Goal: Transaction & Acquisition: Subscribe to service/newsletter

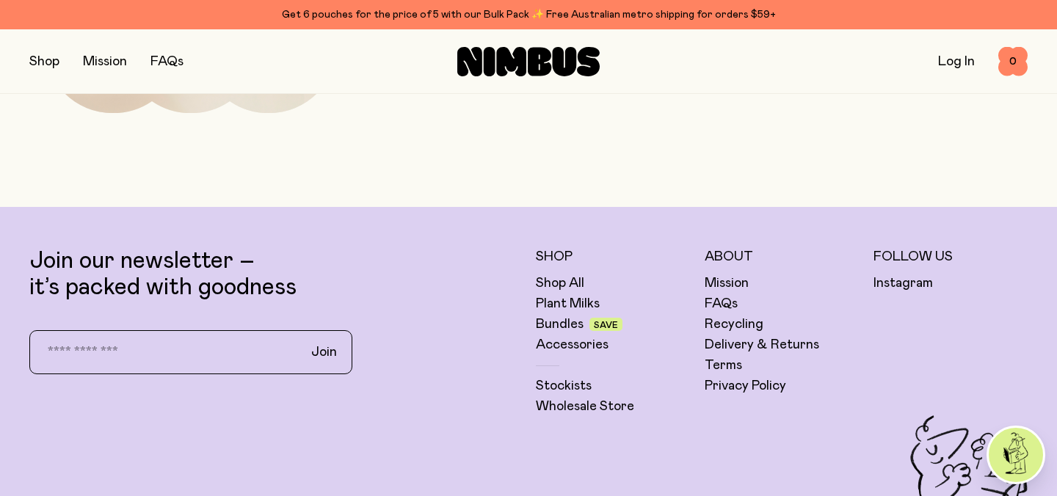
scroll to position [4903, 0]
click at [214, 341] on input "email" at bounding box center [162, 354] width 258 height 31
type input "**********"
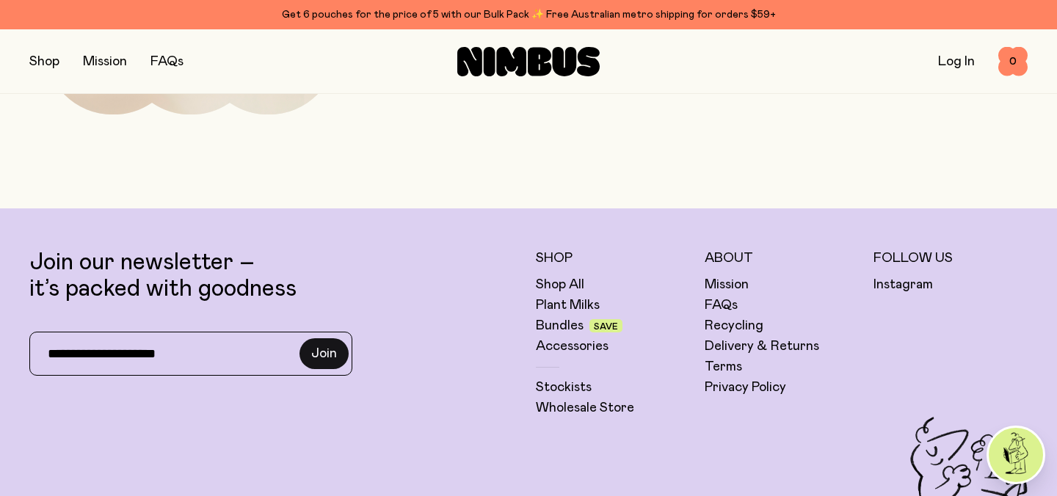
click at [325, 345] on span "Join" at bounding box center [324, 354] width 26 height 18
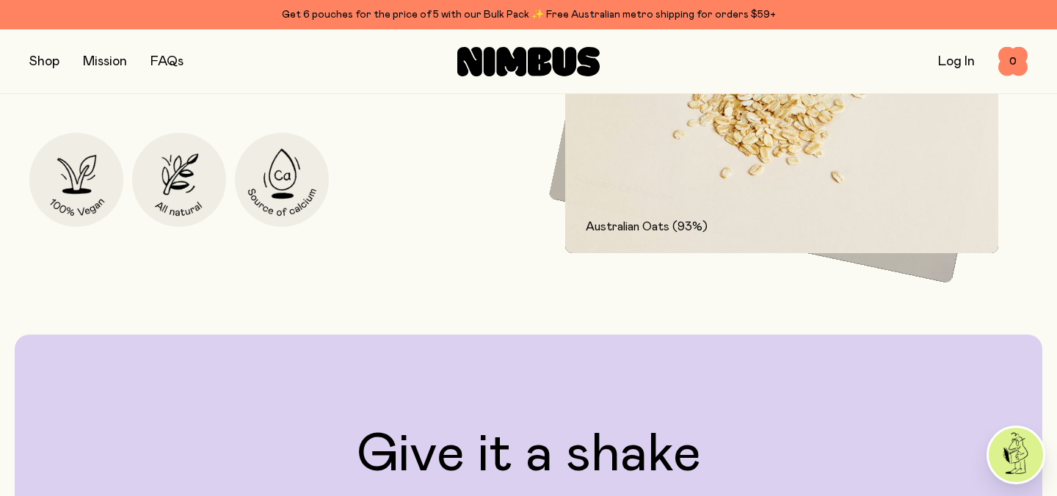
scroll to position [2151, 0]
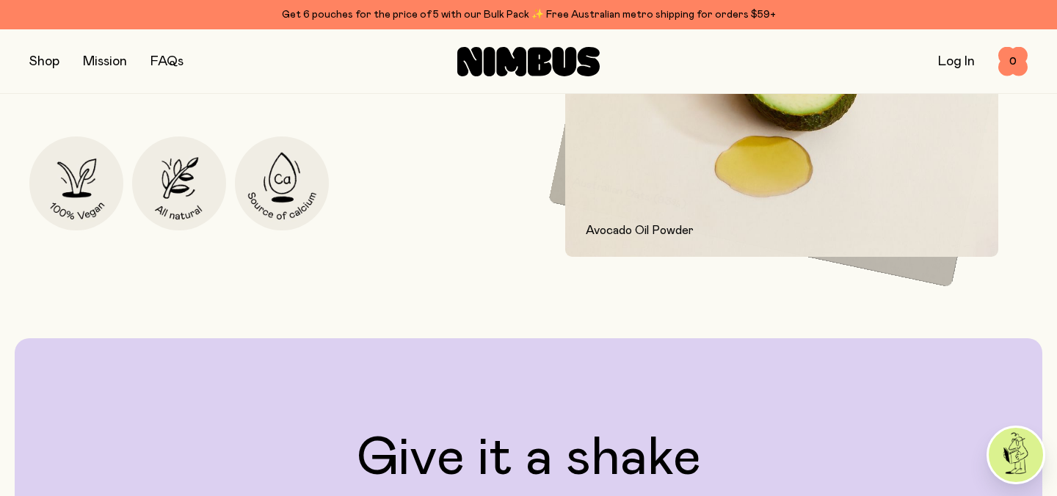
click at [165, 58] on link "FAQs" at bounding box center [167, 61] width 33 height 13
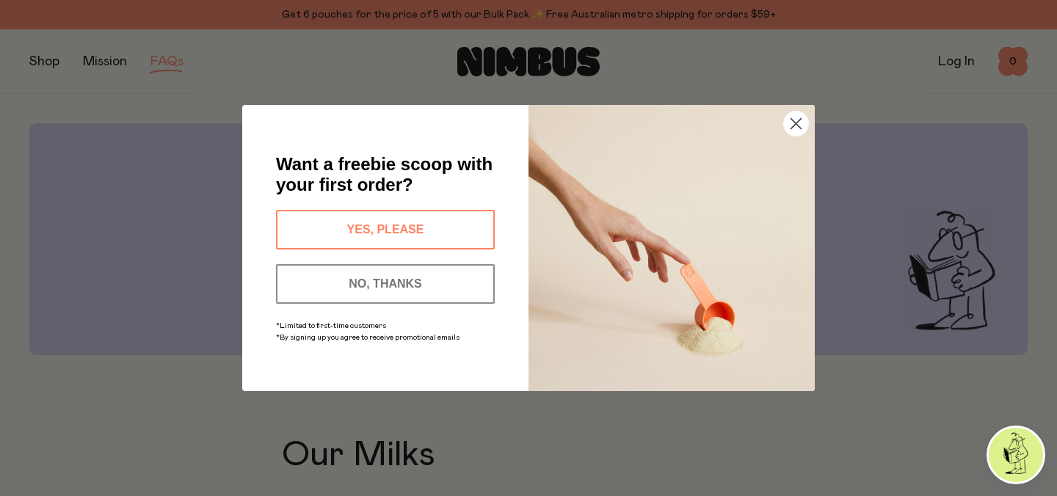
click at [799, 120] on circle "Close dialog" at bounding box center [796, 124] width 24 height 24
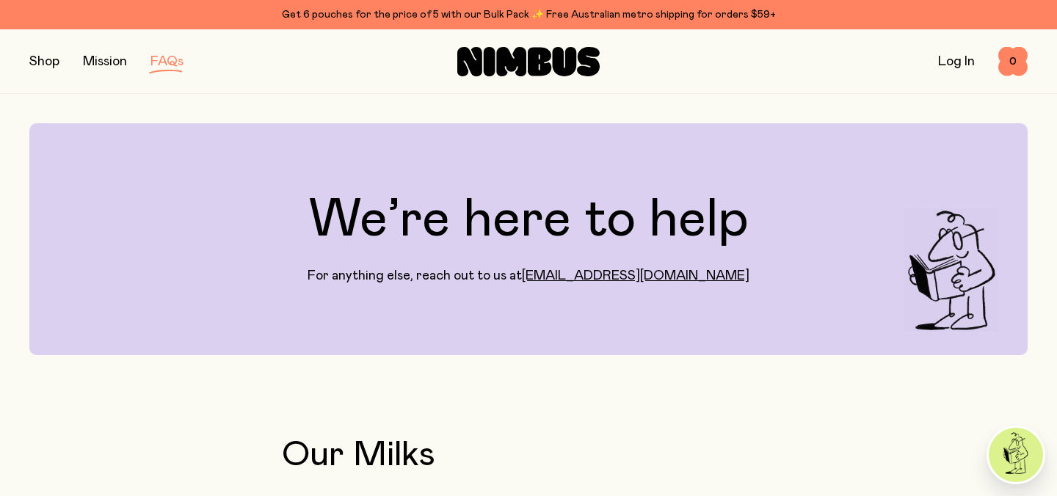
click at [46, 59] on button "button" at bounding box center [44, 61] width 30 height 21
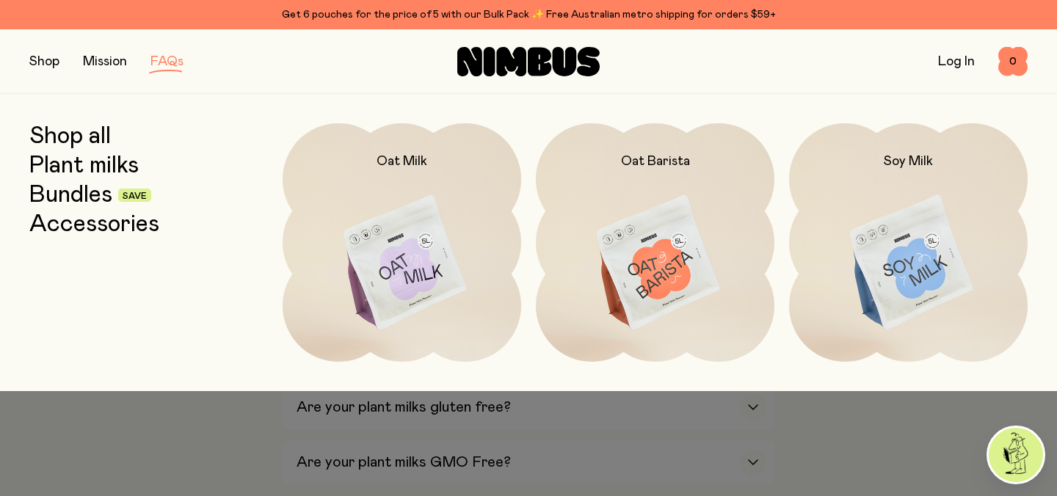
scroll to position [593, 0]
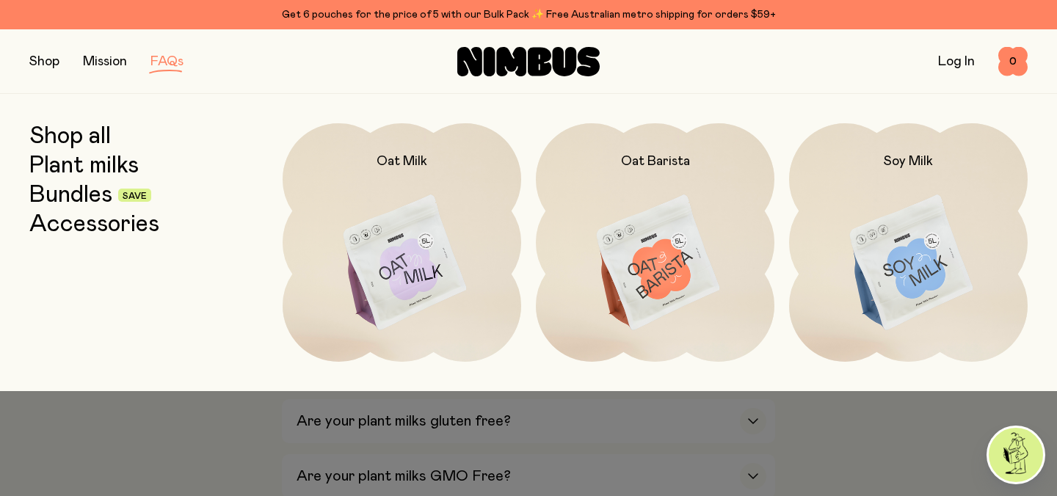
click at [755, 427] on div at bounding box center [528, 423] width 1057 height 65
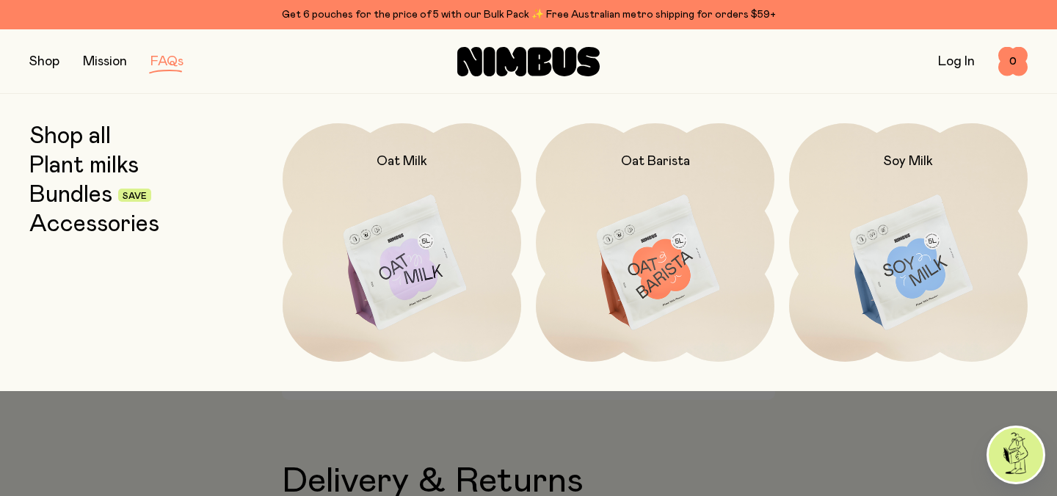
scroll to position [1854, 0]
